Goal: Transaction & Acquisition: Purchase product/service

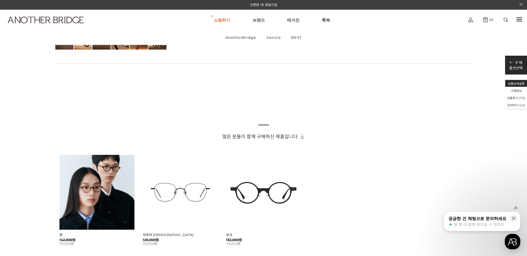
scroll to position [305, 0]
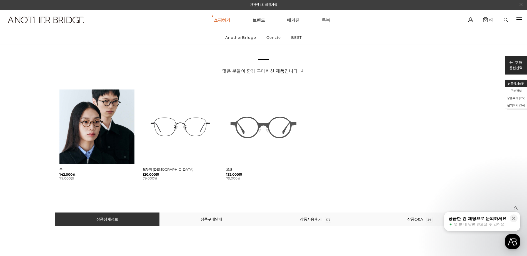
click at [262, 126] on img at bounding box center [263, 127] width 75 height 75
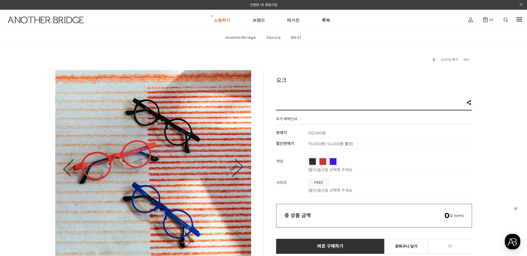
click at [311, 163] on link "블랙" at bounding box center [312, 161] width 7 height 7
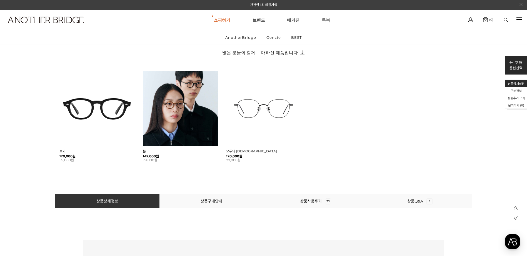
scroll to position [361, 0]
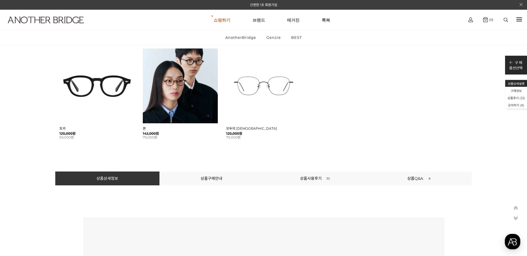
click at [283, 86] on img at bounding box center [263, 86] width 75 height 75
